Goal: Information Seeking & Learning: Learn about a topic

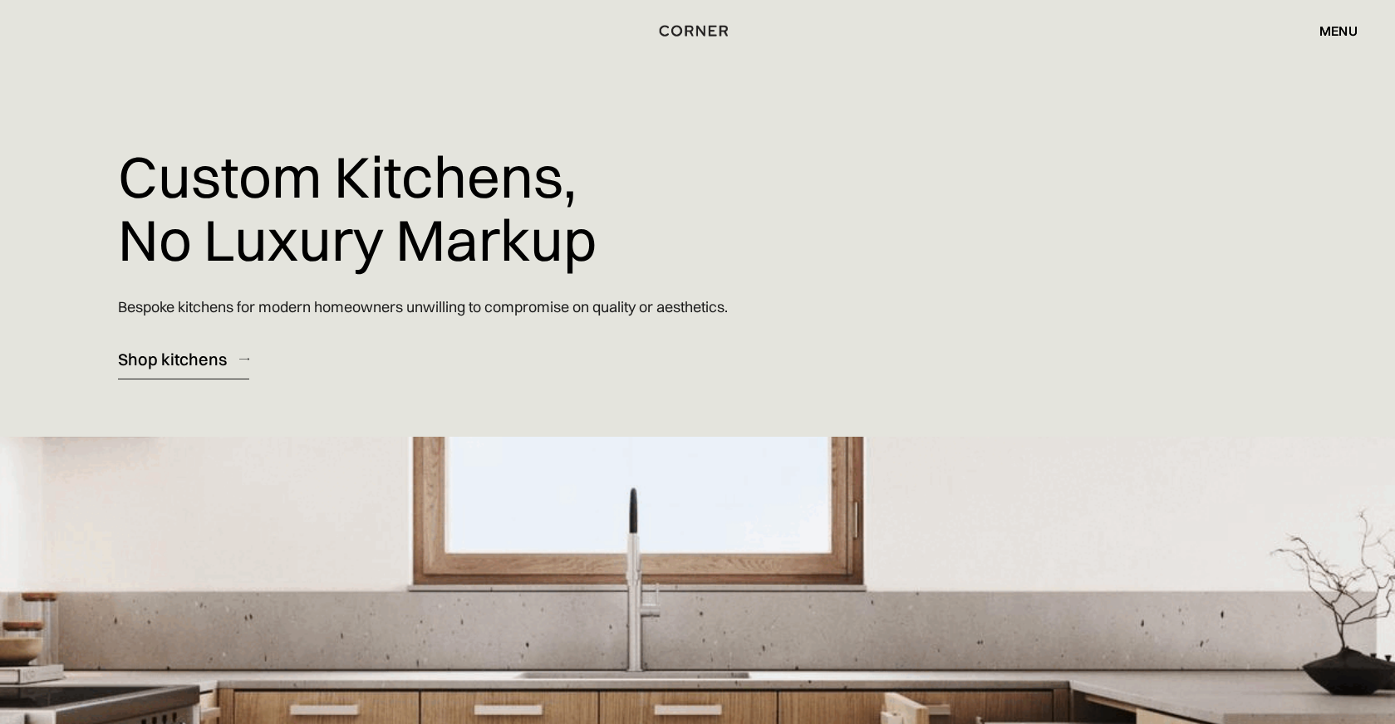
click at [188, 360] on div "Shop kitchens" at bounding box center [172, 359] width 109 height 22
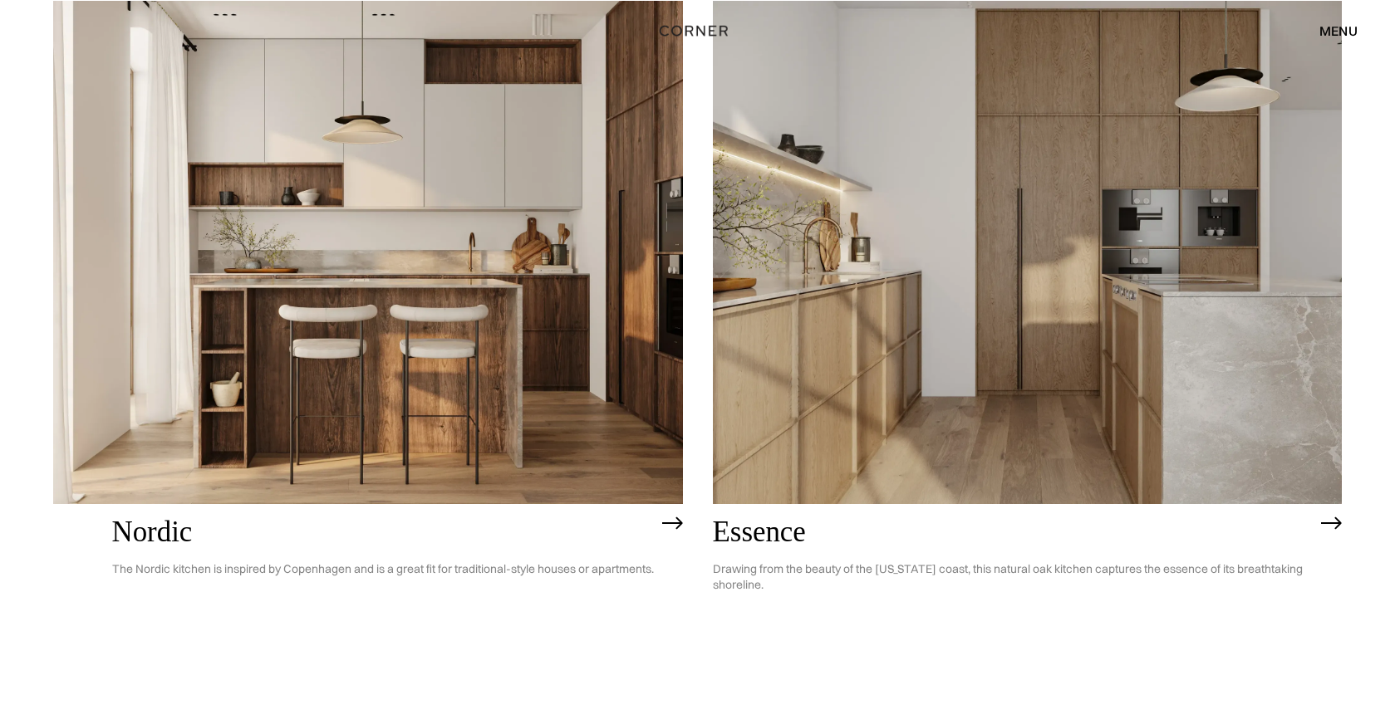
scroll to position [252, 0]
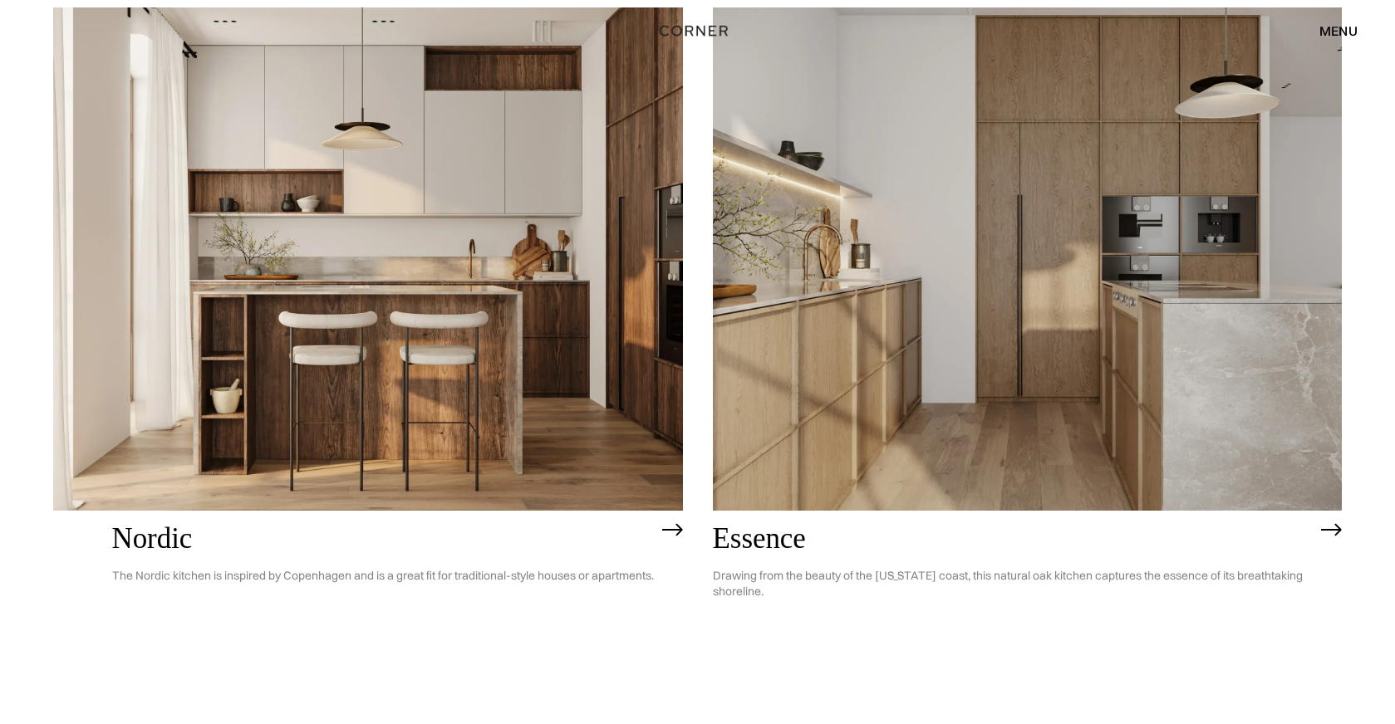
click at [332, 316] on img at bounding box center [368, 258] width 630 height 503
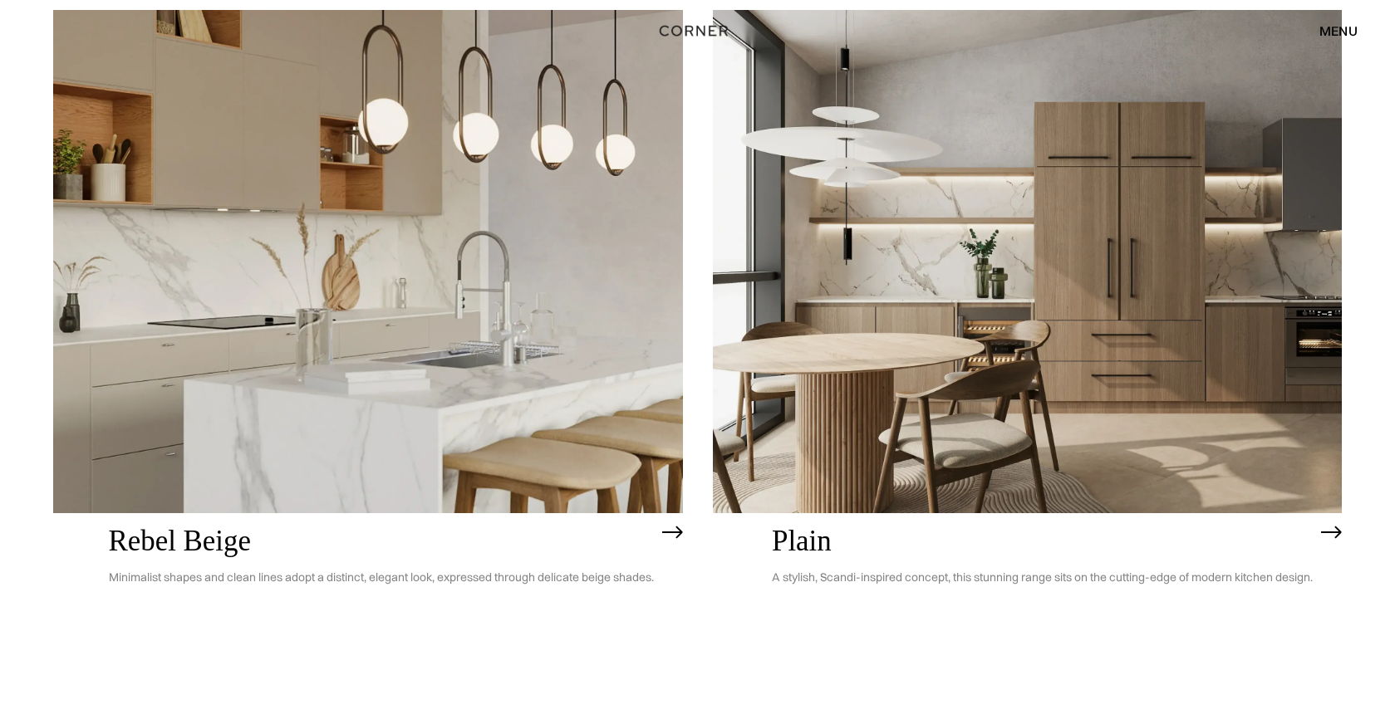
scroll to position [3942, 0]
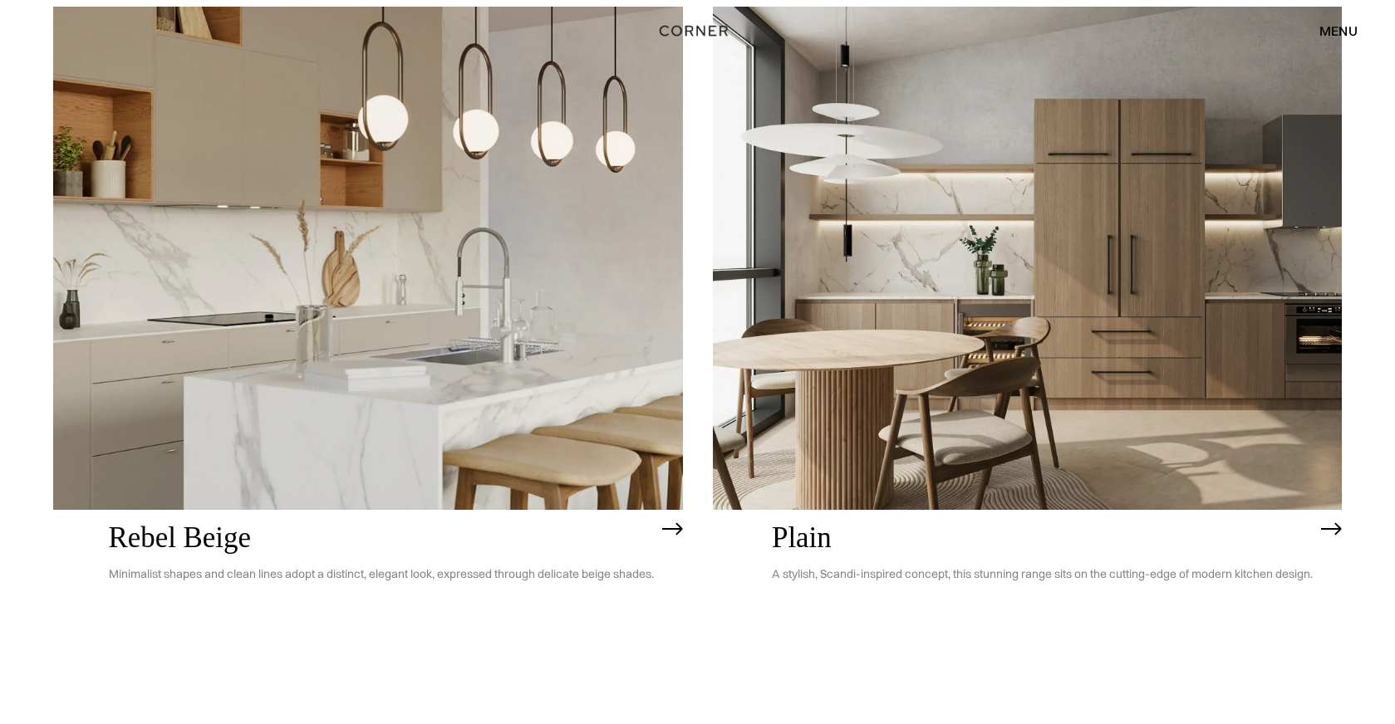
click at [1123, 253] on img at bounding box center [1028, 258] width 630 height 503
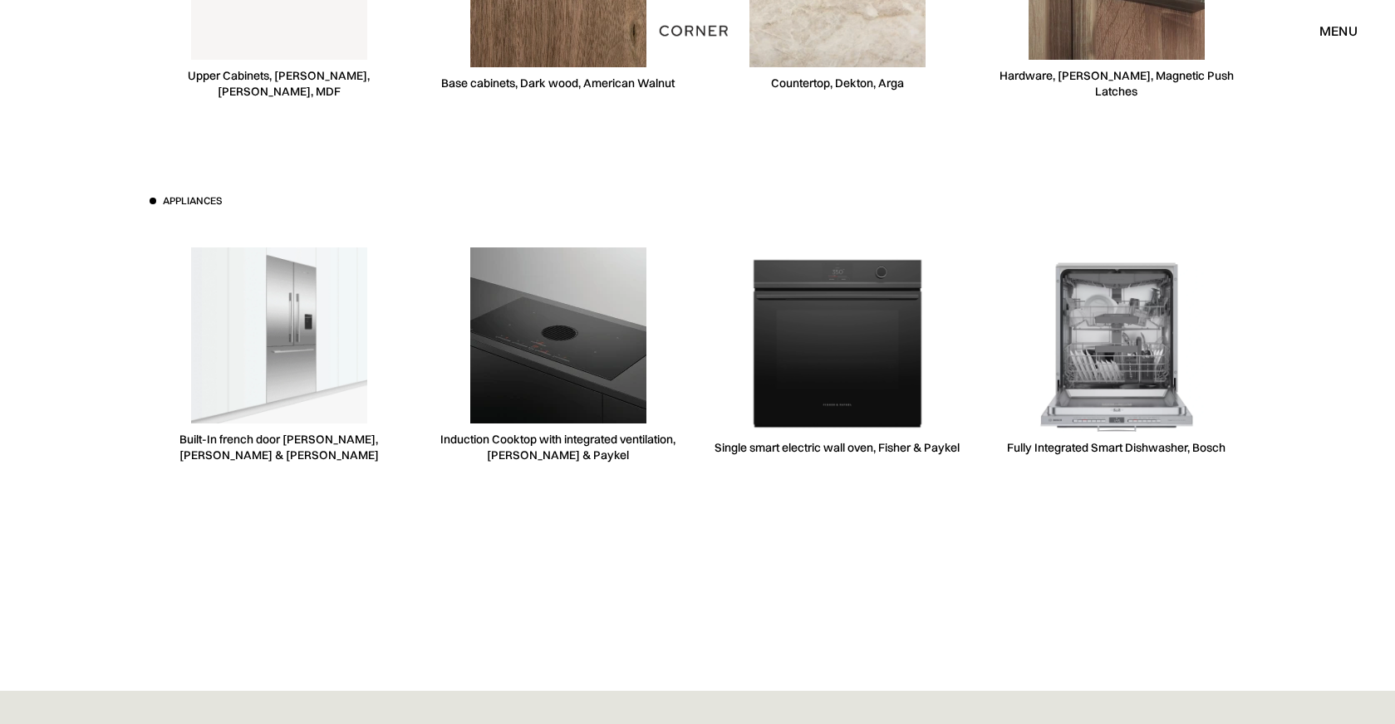
scroll to position [4903, 0]
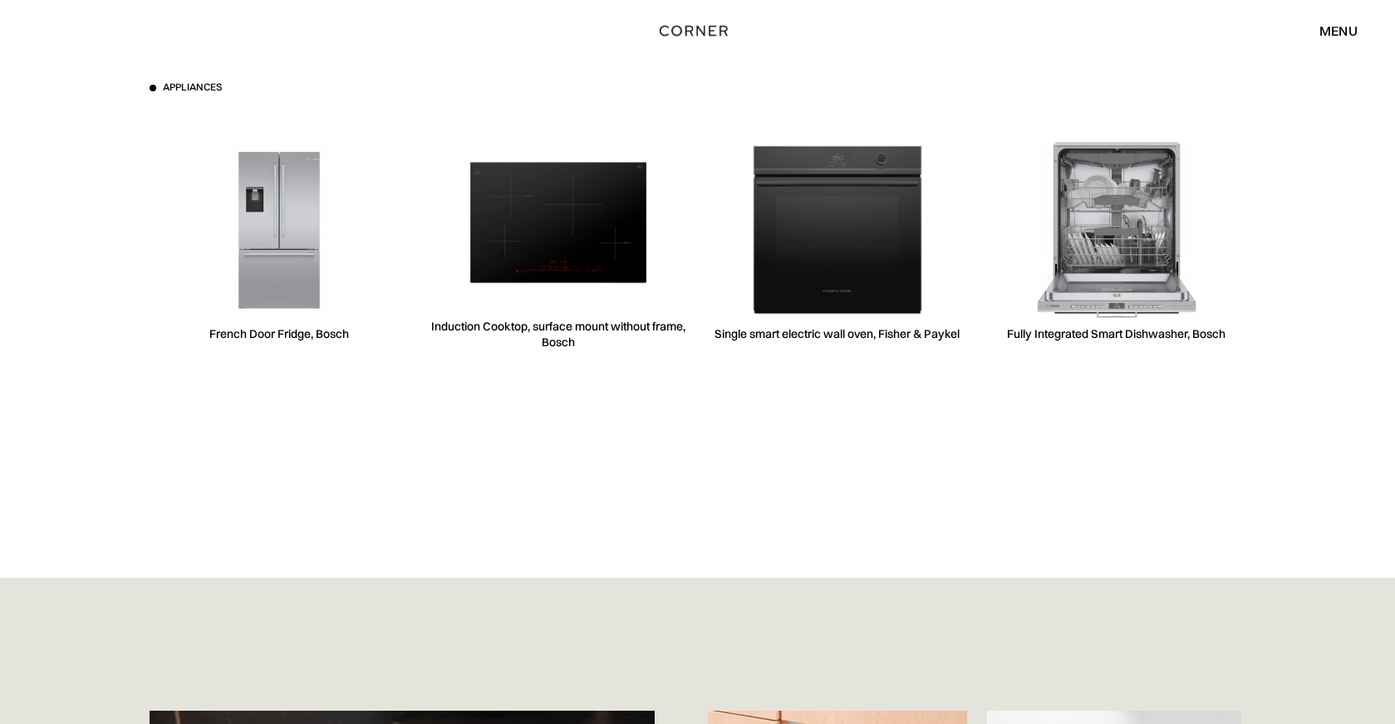
scroll to position [5421, 0]
